Goal: Obtain resource: Download file/media

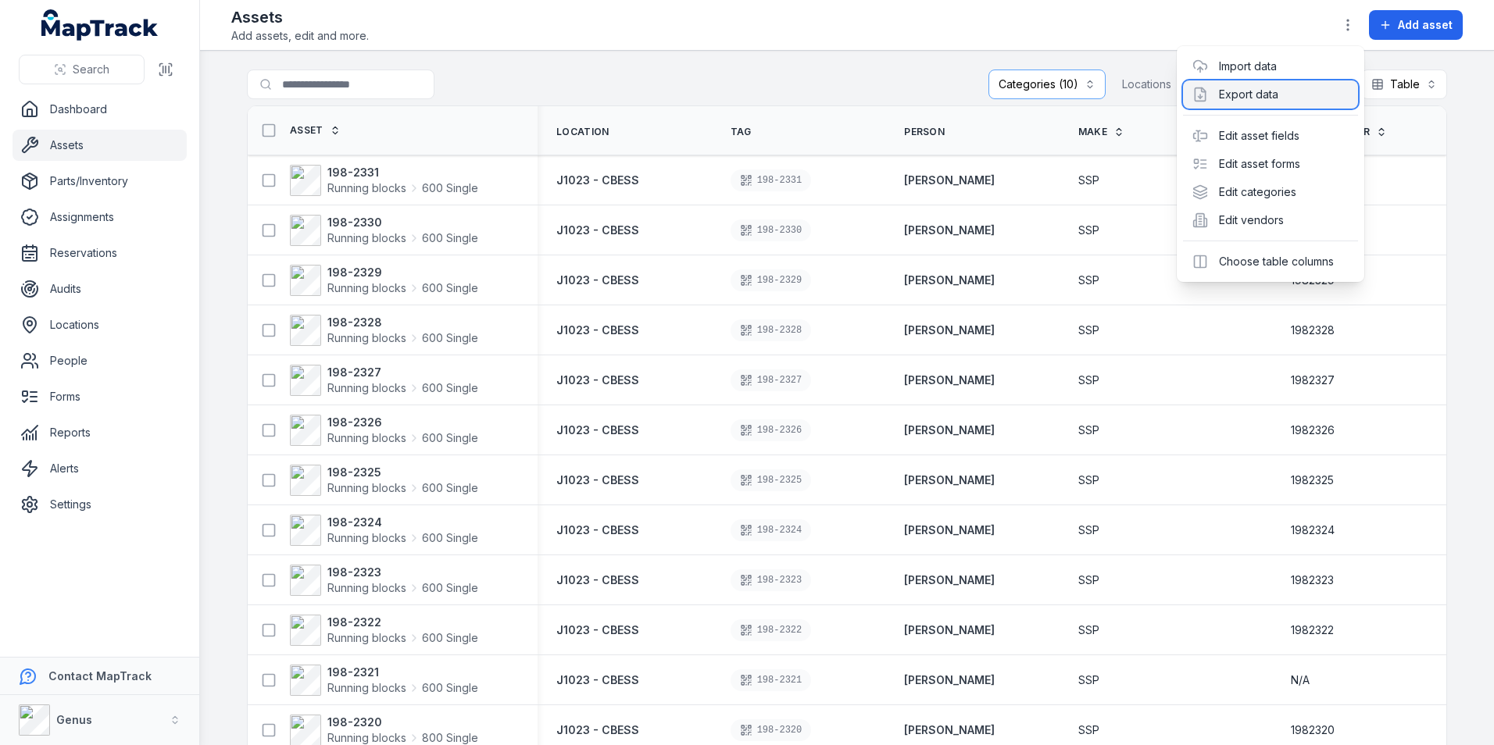
click at [1244, 91] on div "Export data" at bounding box center [1270, 94] width 175 height 28
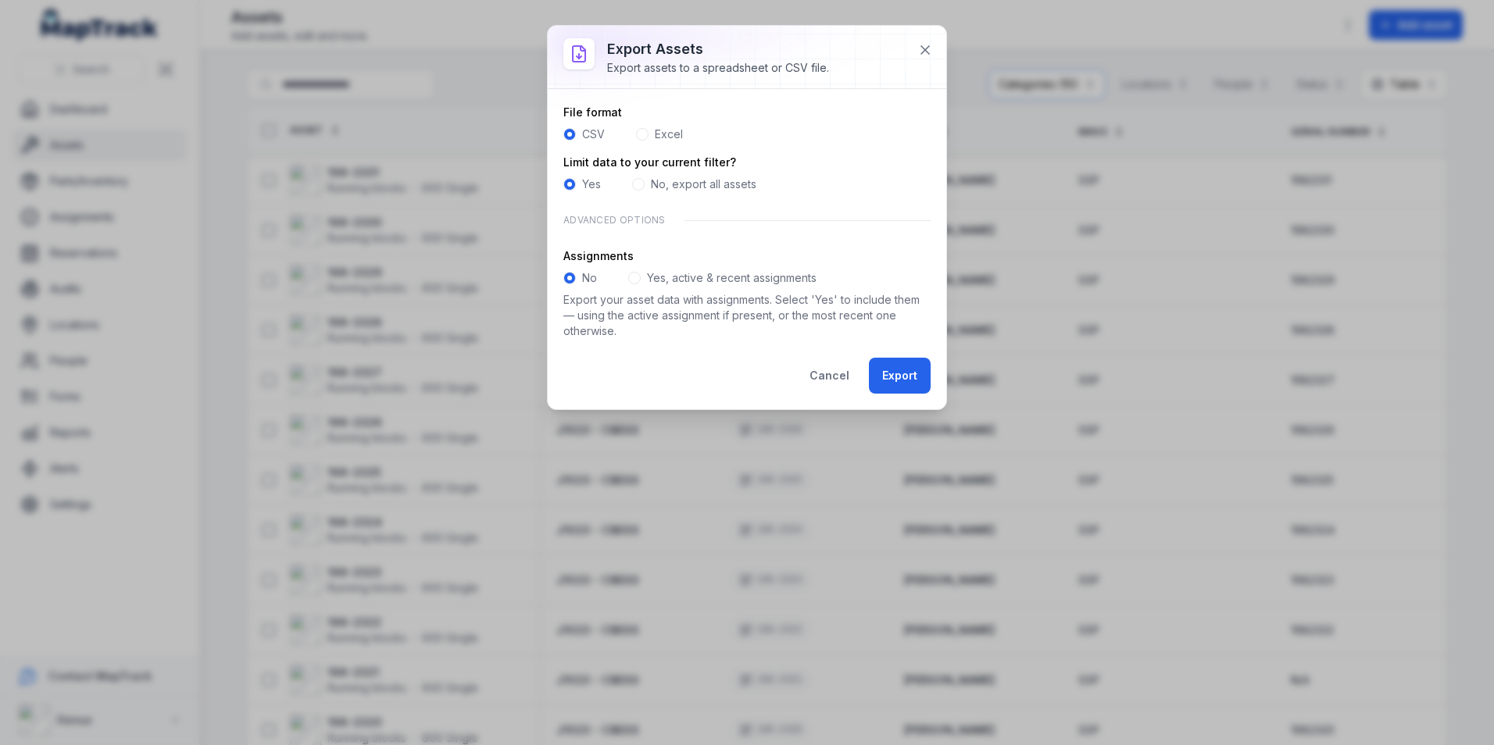
click at [642, 134] on span at bounding box center [642, 134] width 12 height 12
click at [898, 373] on button "Export" at bounding box center [900, 376] width 62 height 36
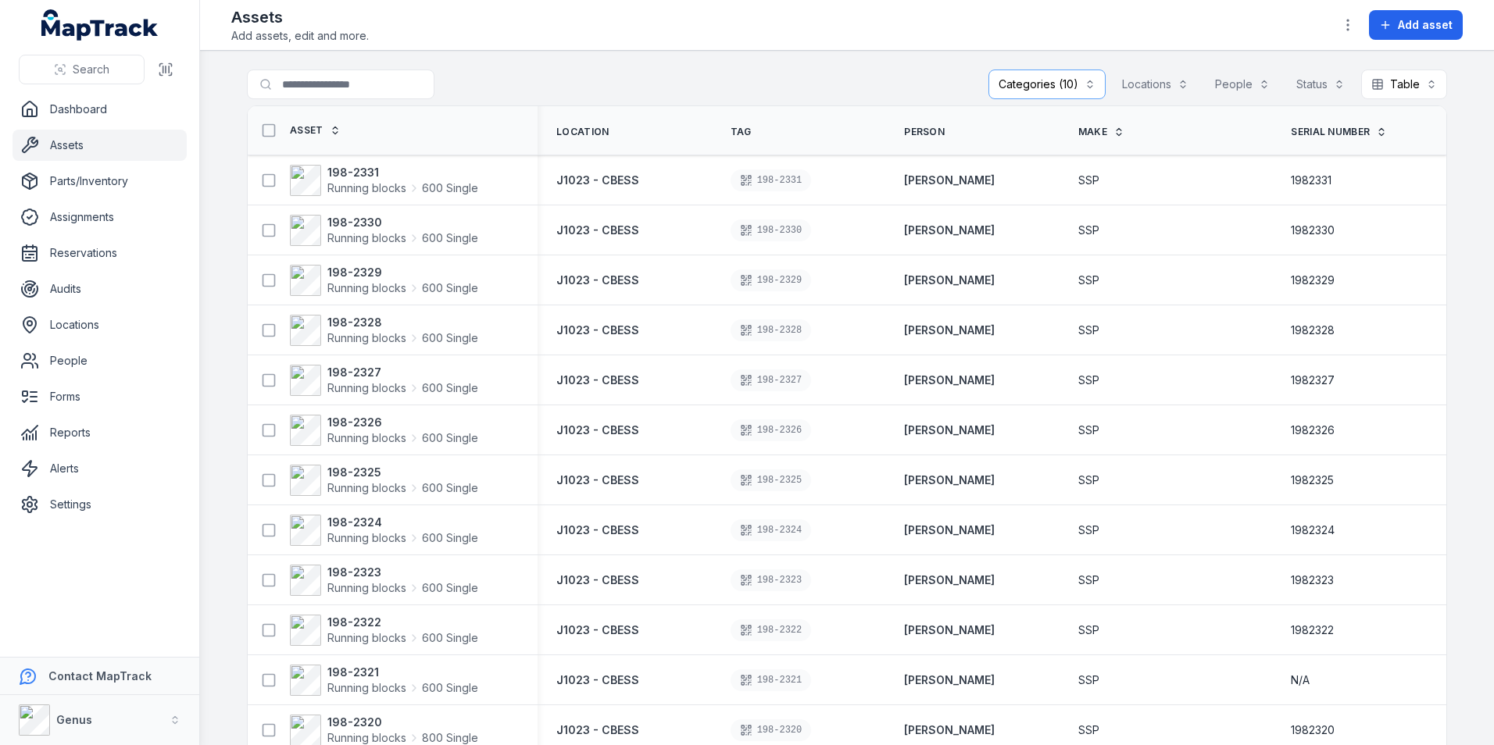
click at [841, 70] on div "**********" at bounding box center [847, 88] width 1200 height 36
click at [1351, 21] on icon "button" at bounding box center [1348, 25] width 16 height 16
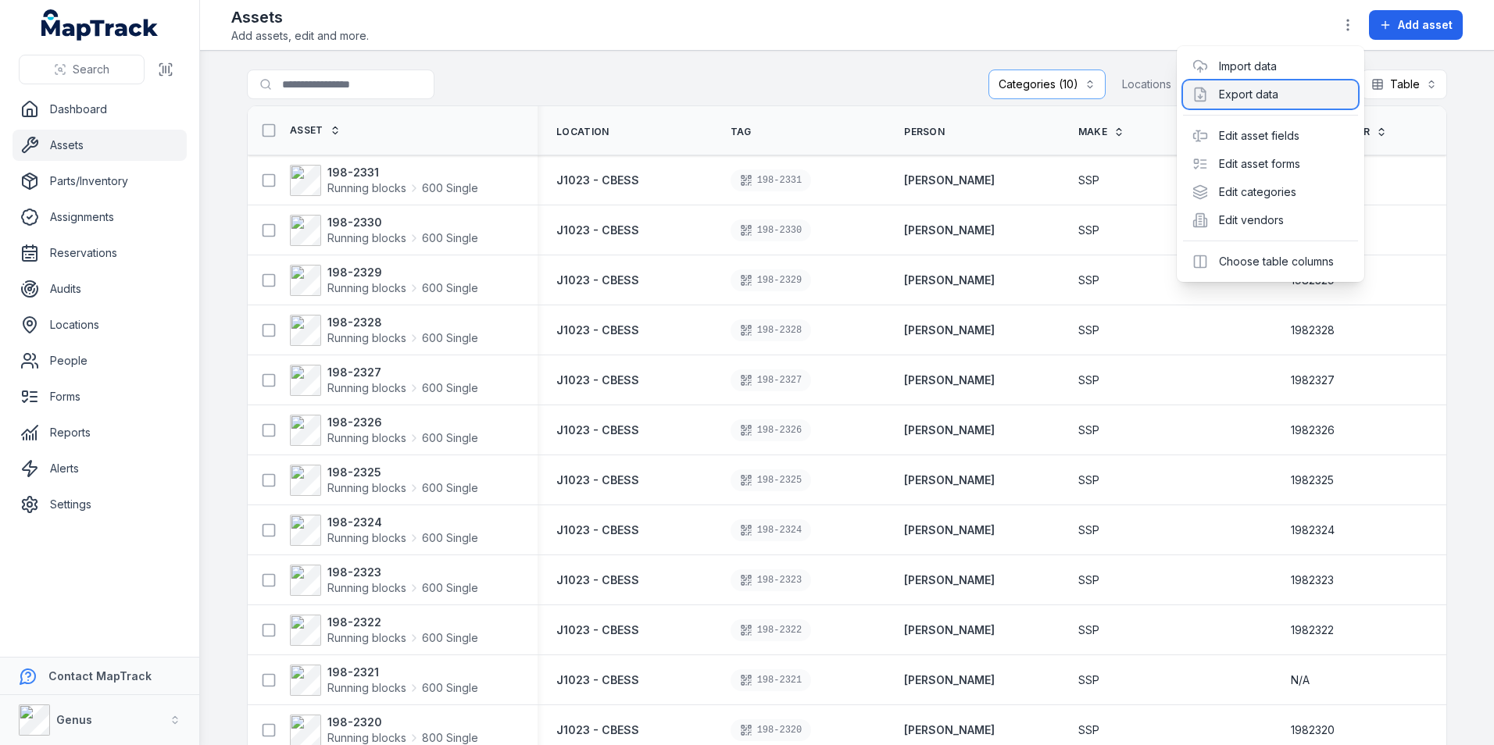
click at [1252, 91] on div "Export data" at bounding box center [1270, 94] width 175 height 28
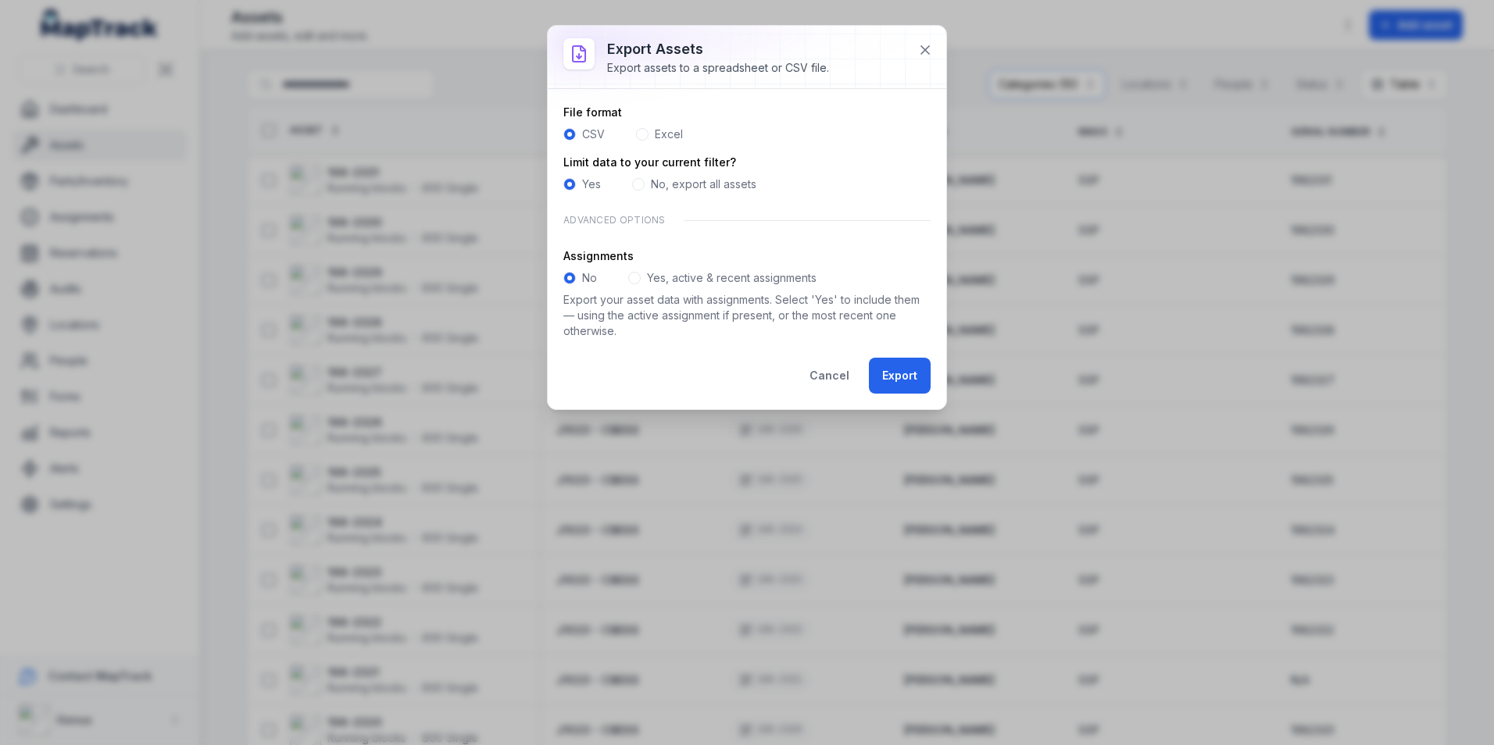
click at [644, 134] on span at bounding box center [642, 134] width 12 height 12
click at [831, 373] on button "Cancel" at bounding box center [829, 376] width 66 height 36
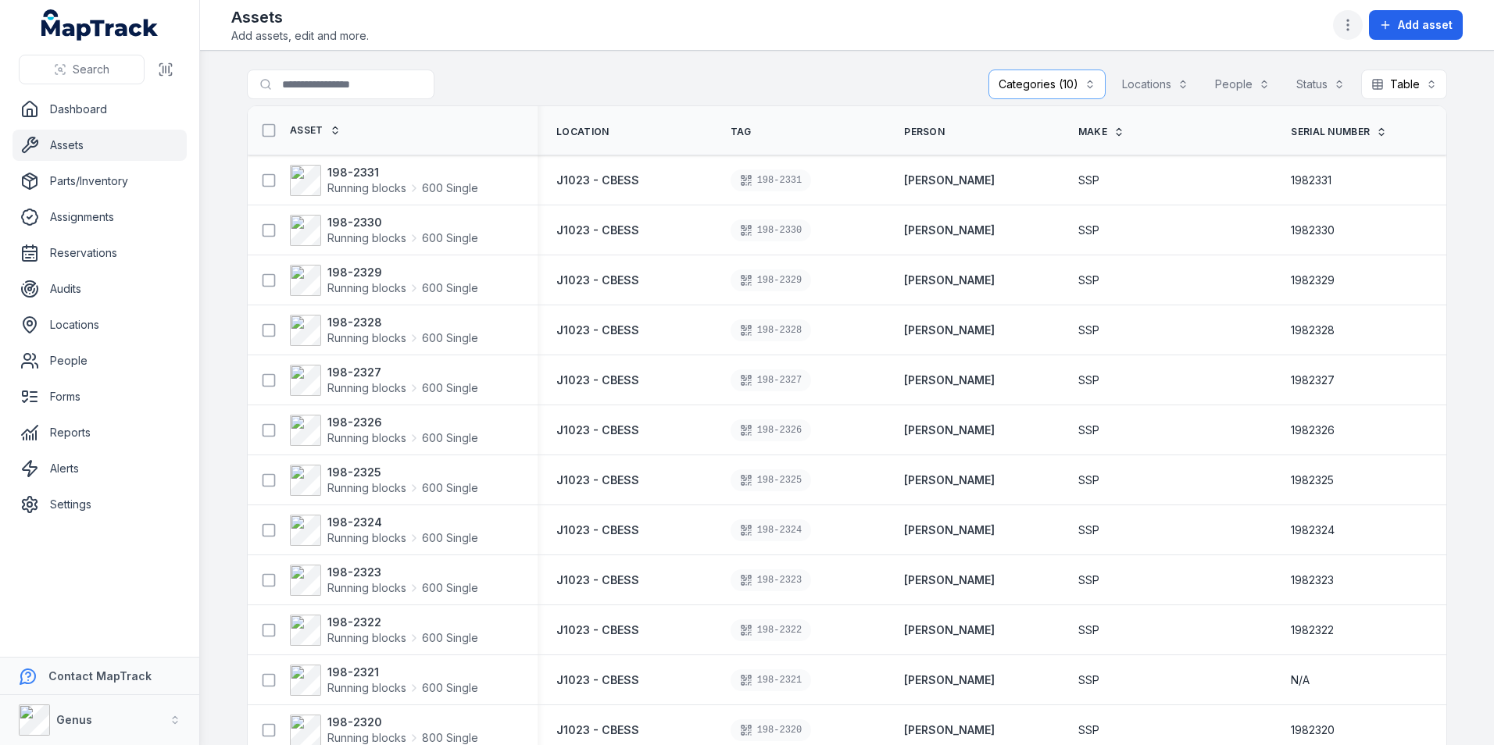
click at [1355, 21] on icon "button" at bounding box center [1348, 25] width 16 height 16
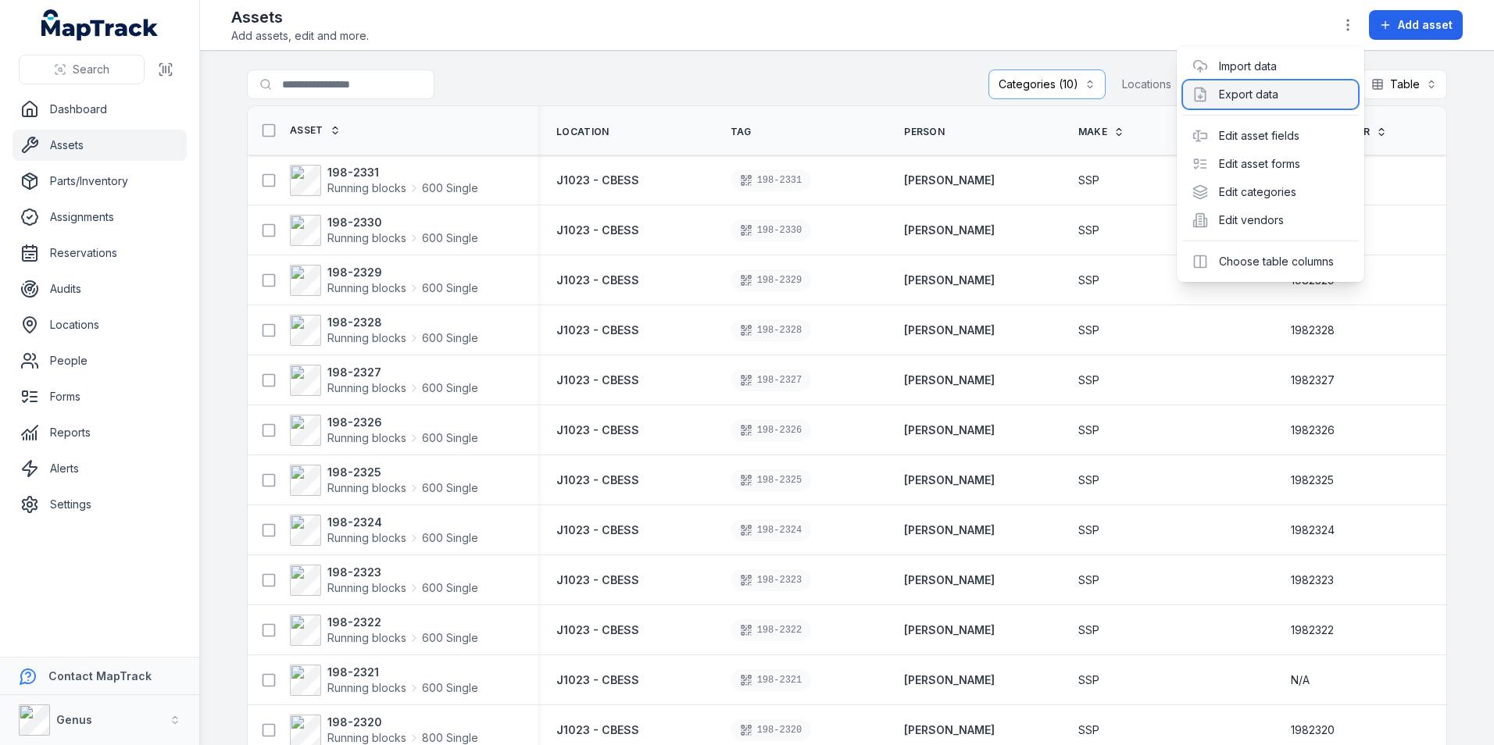
click at [1231, 86] on div "Export data" at bounding box center [1270, 94] width 175 height 28
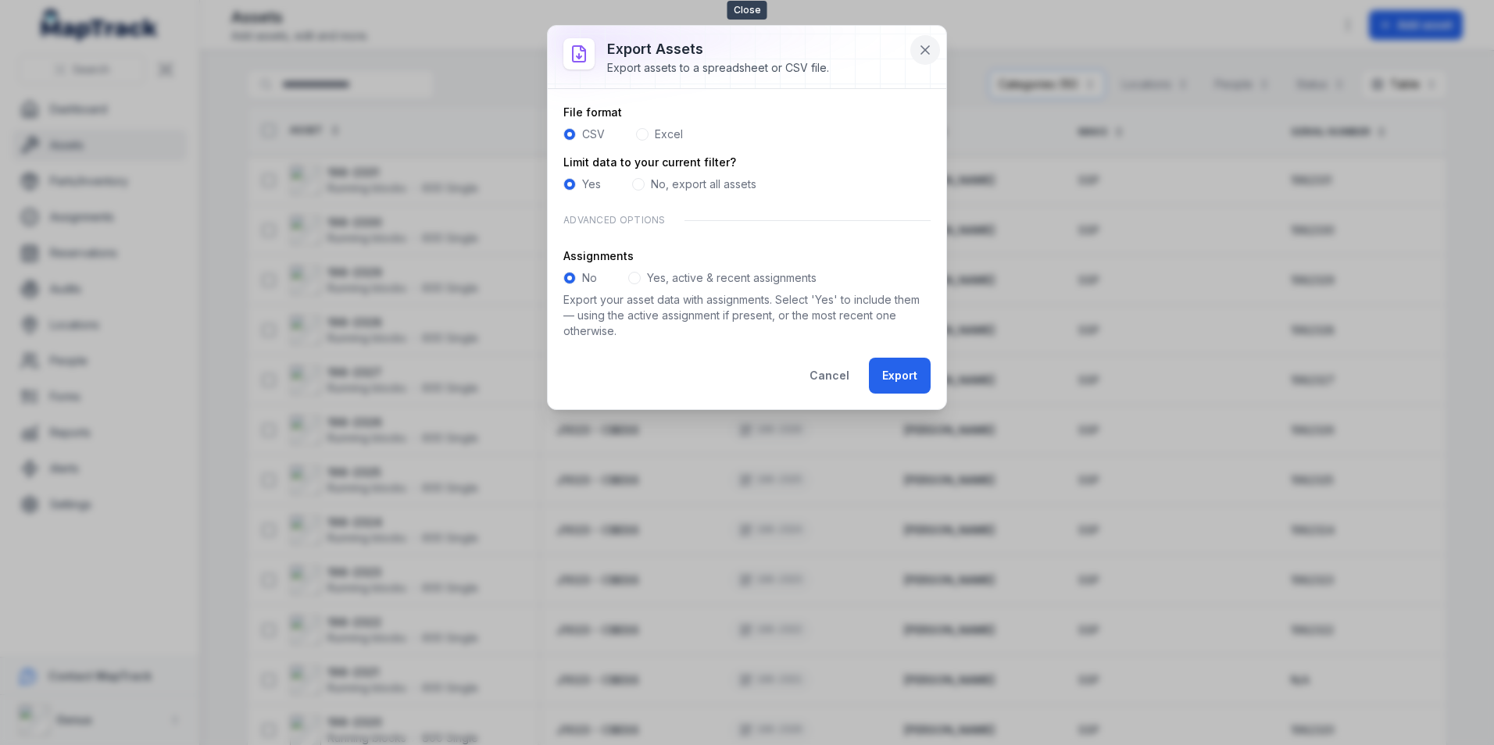
click at [925, 43] on icon at bounding box center [925, 50] width 16 height 16
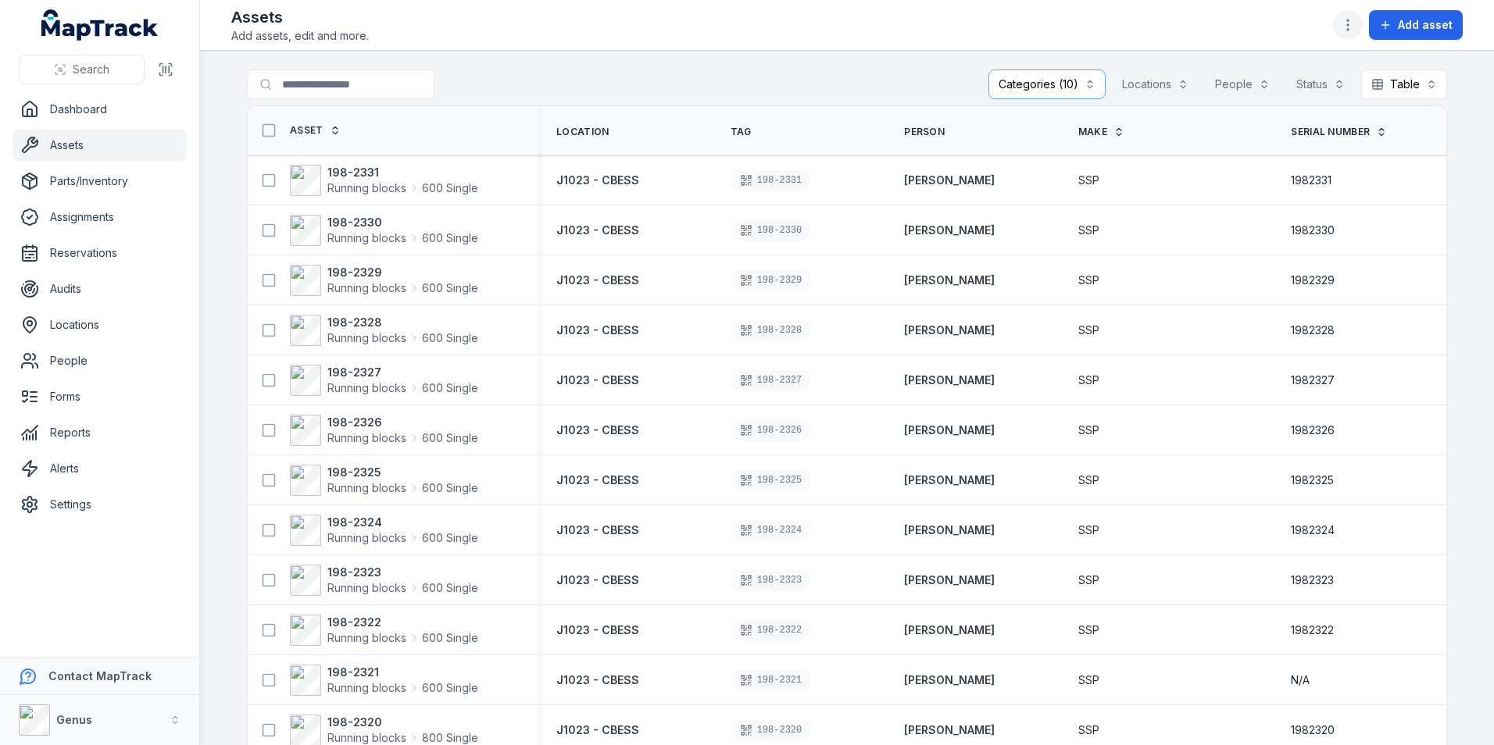
click at [1351, 20] on icon "button" at bounding box center [1348, 25] width 16 height 16
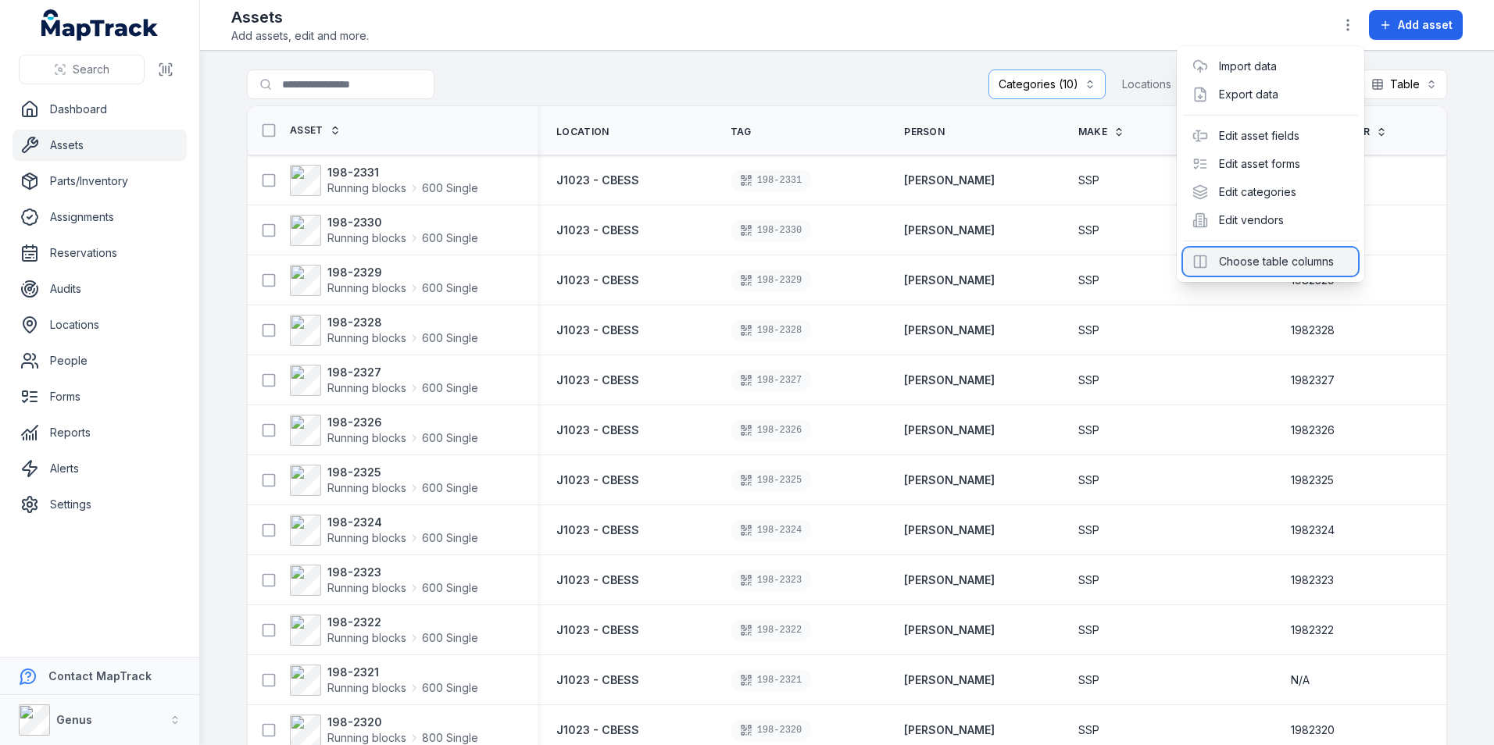
click at [1253, 257] on div "Choose table columns" at bounding box center [1270, 262] width 175 height 28
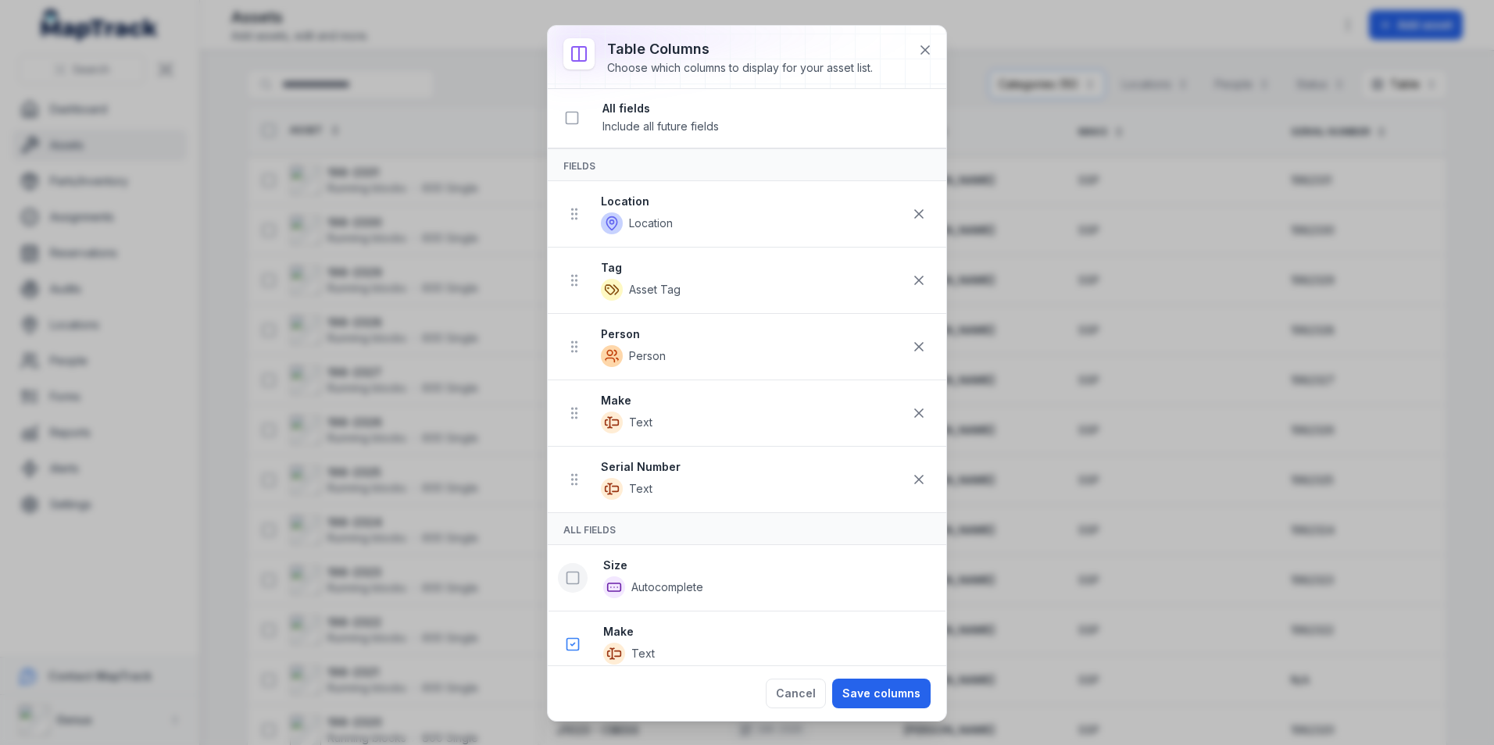
click at [570, 576] on icon at bounding box center [573, 578] width 16 height 16
click at [880, 689] on button "Save columns" at bounding box center [881, 694] width 98 height 30
